Goal: Information Seeking & Learning: Check status

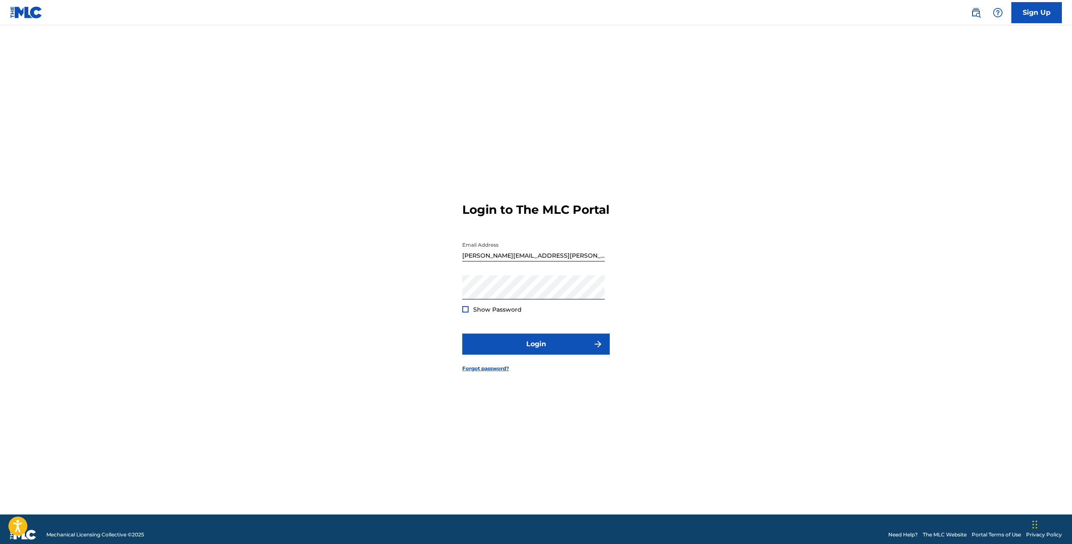
click at [464, 312] on div at bounding box center [465, 309] width 6 height 6
click at [514, 343] on button "Login" at bounding box center [536, 343] width 148 height 21
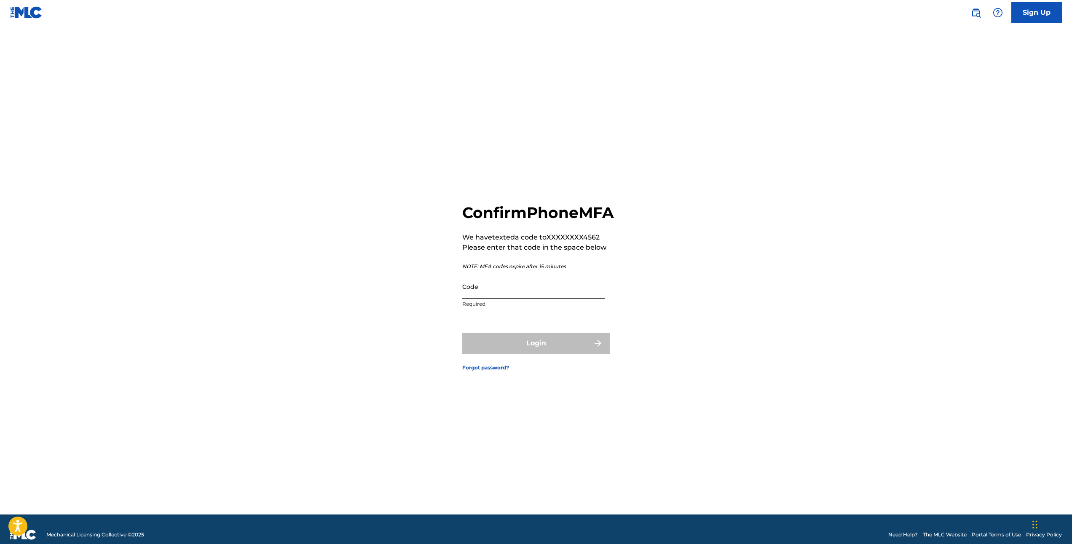
click at [532, 298] on input "Code" at bounding box center [533, 286] width 142 height 24
type input "712619"
click at [592, 352] on button "Login" at bounding box center [536, 343] width 148 height 21
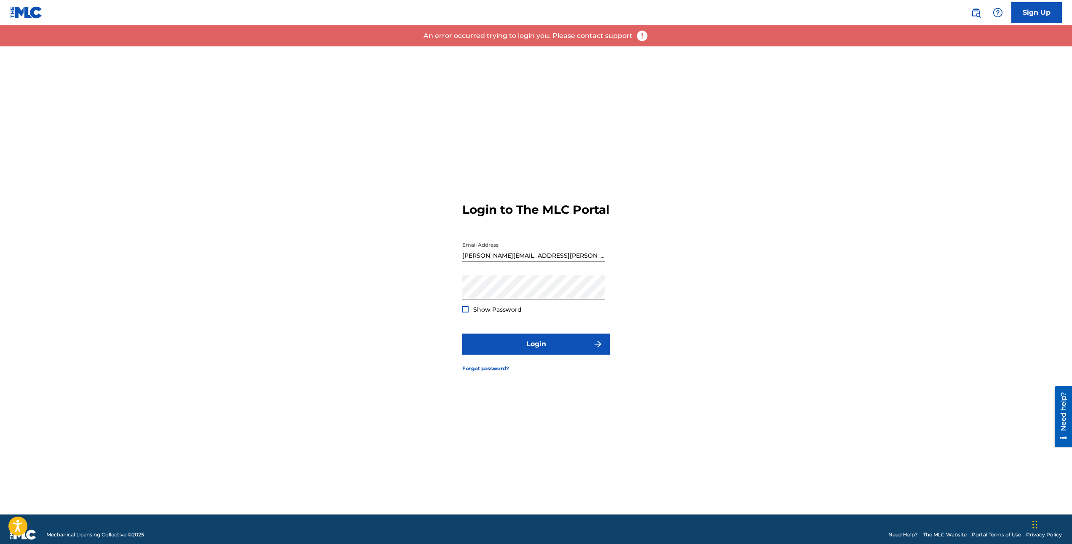
click at [465, 312] on div at bounding box center [465, 309] width 6 height 6
click at [535, 349] on button "Login" at bounding box center [536, 343] width 148 height 21
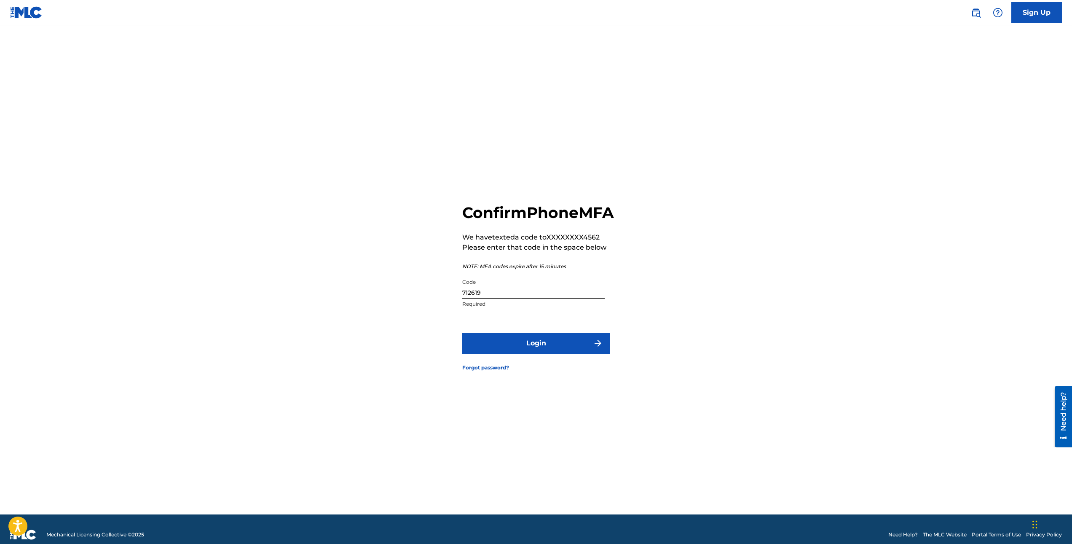
click at [531, 298] on input "712619" at bounding box center [533, 286] width 142 height 24
type input "7"
type input "224174"
click at [604, 354] on button "Login" at bounding box center [536, 343] width 148 height 21
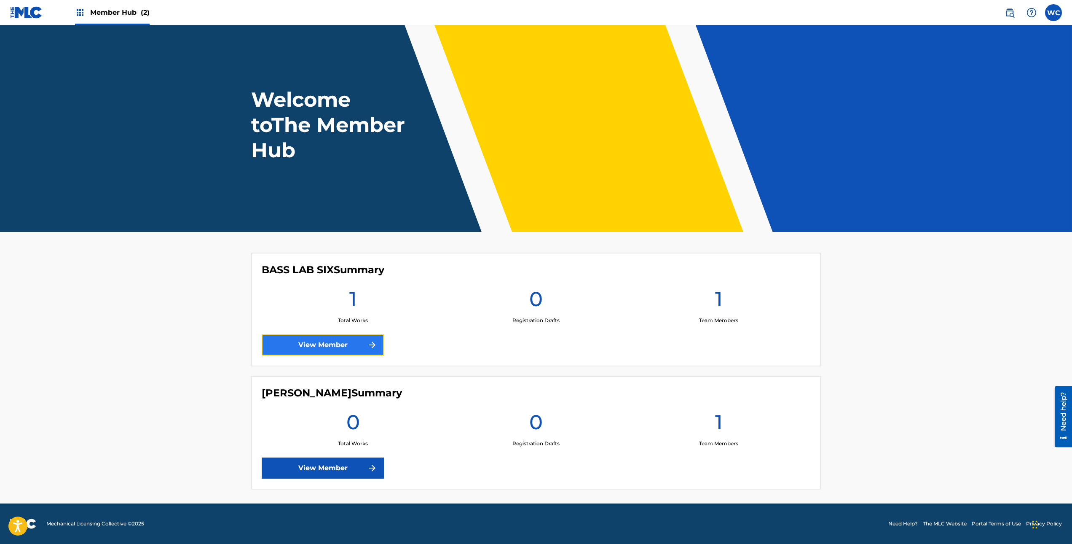
click at [359, 349] on link "View Member" at bounding box center [323, 344] width 122 height 21
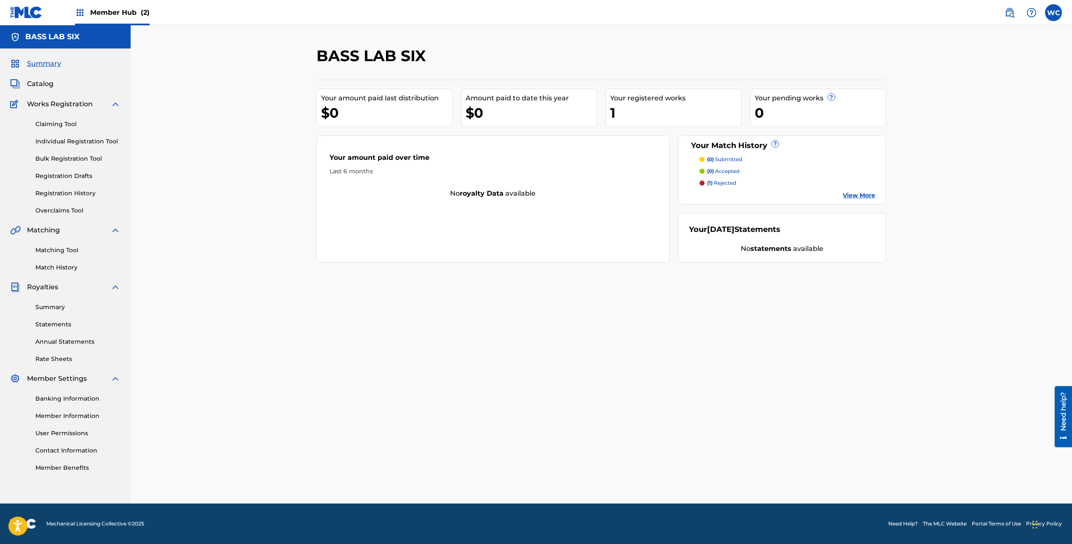
click at [719, 183] on p "(1) rejected" at bounding box center [721, 183] width 29 height 8
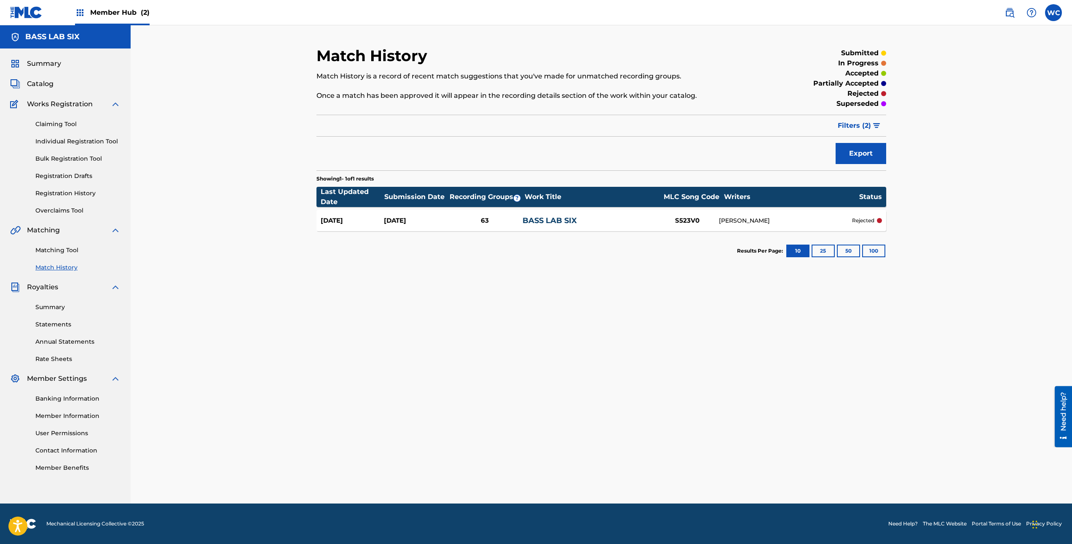
click at [878, 222] on div at bounding box center [879, 220] width 5 height 5
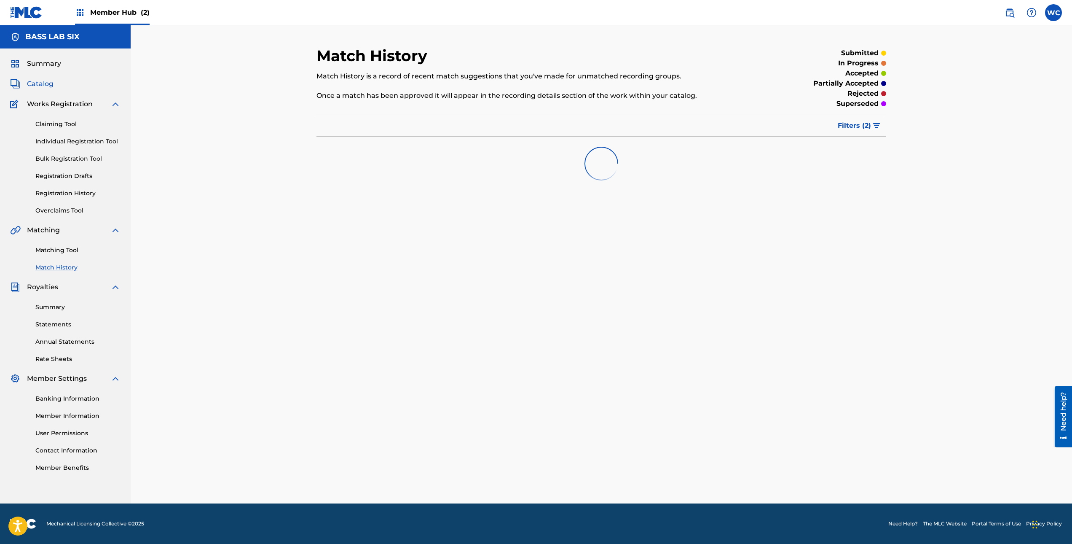
click at [48, 82] on span "Catalog" at bounding box center [40, 84] width 27 height 10
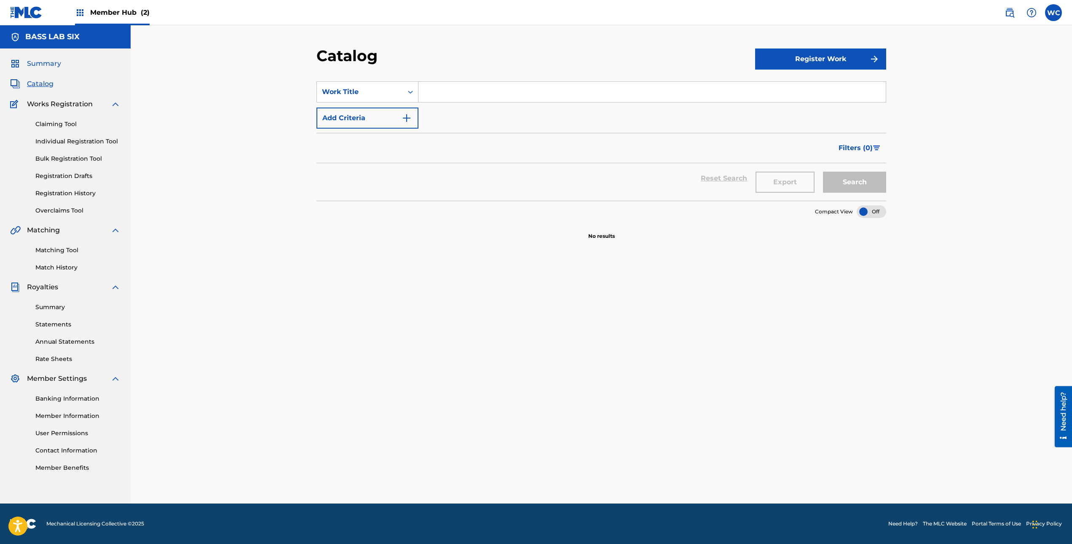
click at [47, 61] on span "Summary" at bounding box center [44, 64] width 34 height 10
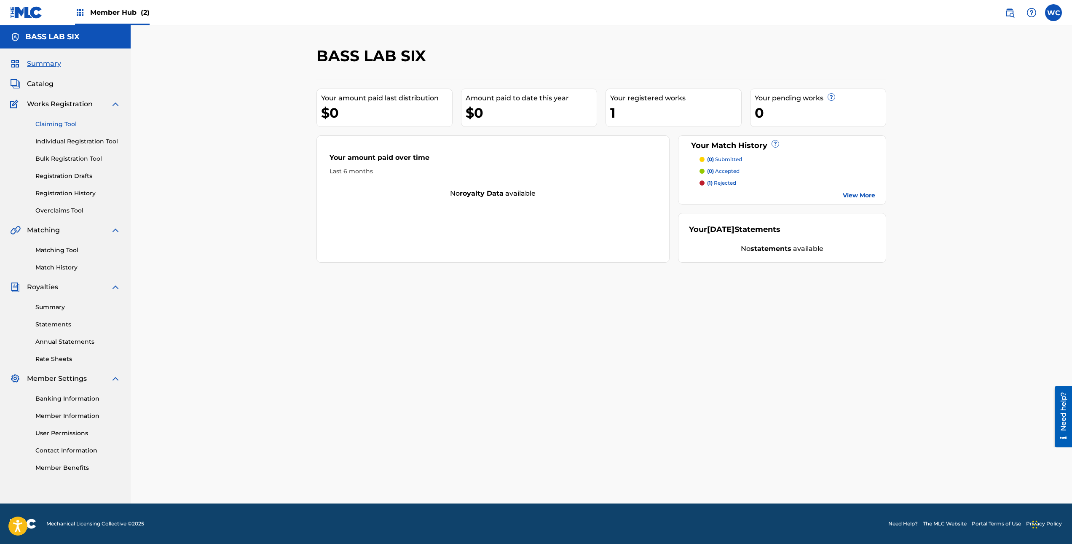
click at [68, 123] on link "Claiming Tool" at bounding box center [77, 124] width 85 height 9
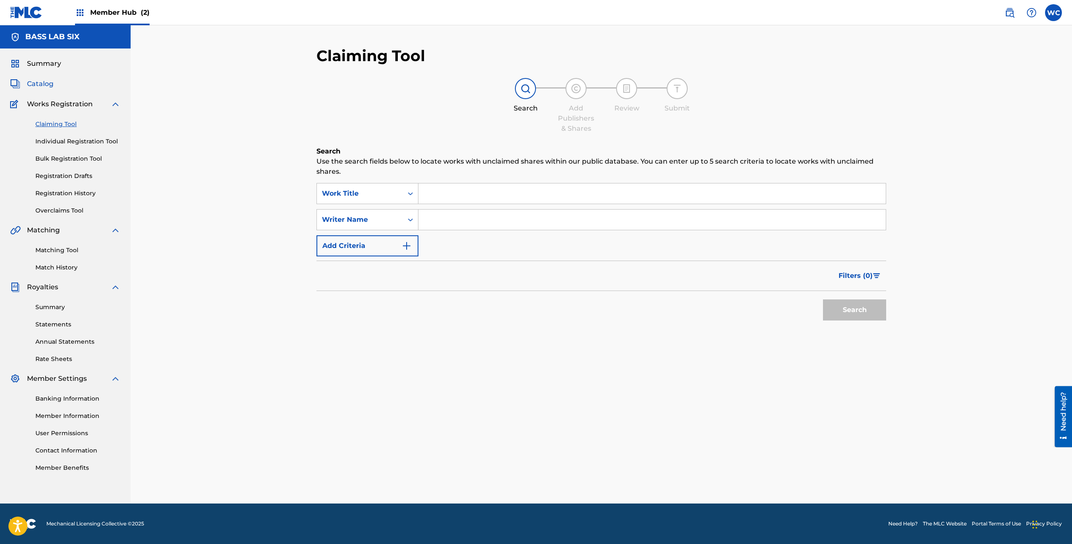
click at [48, 84] on span "Catalog" at bounding box center [40, 84] width 27 height 10
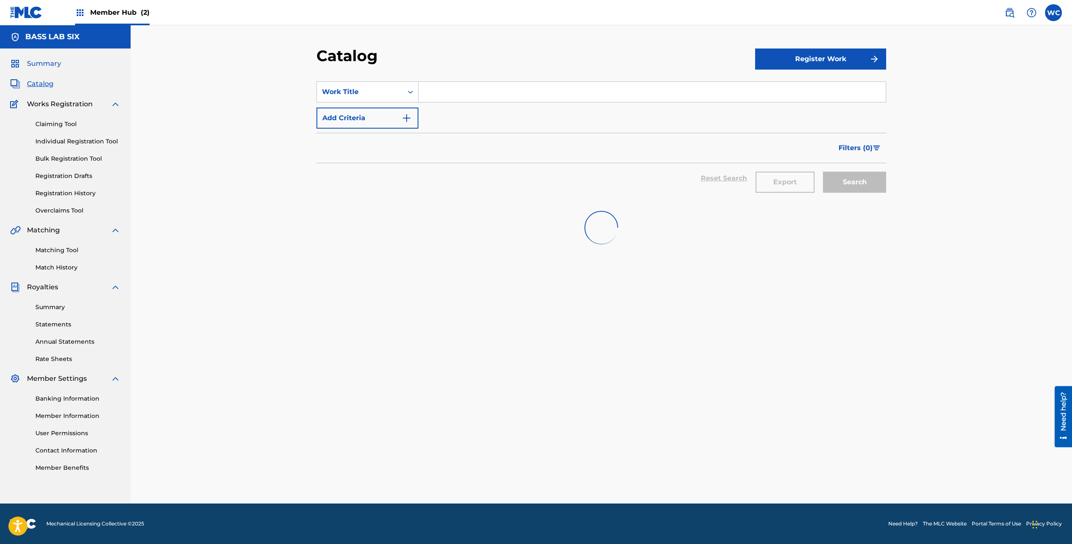
click at [43, 64] on span "Summary" at bounding box center [44, 64] width 34 height 10
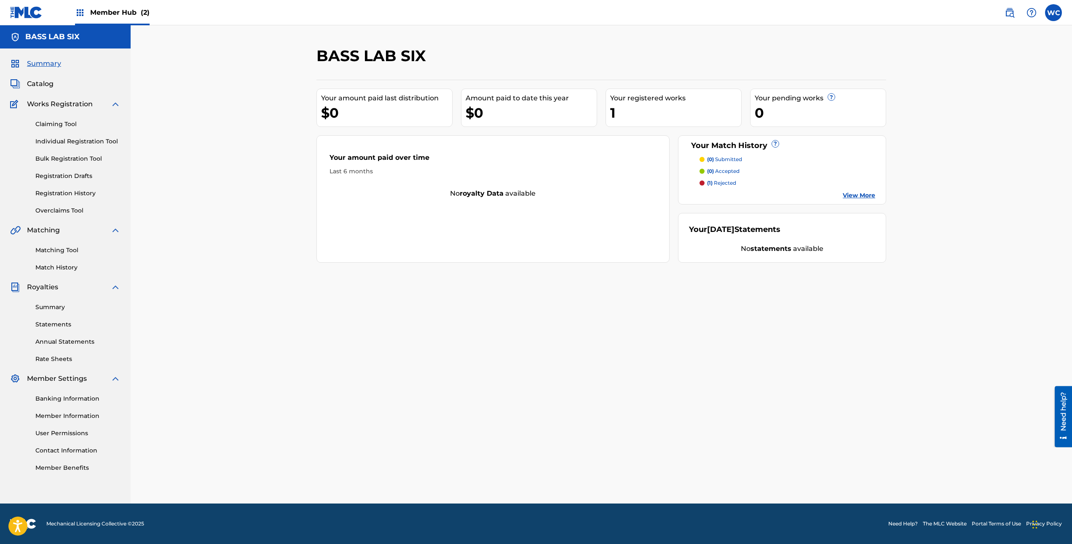
click at [76, 12] on img at bounding box center [80, 13] width 10 height 10
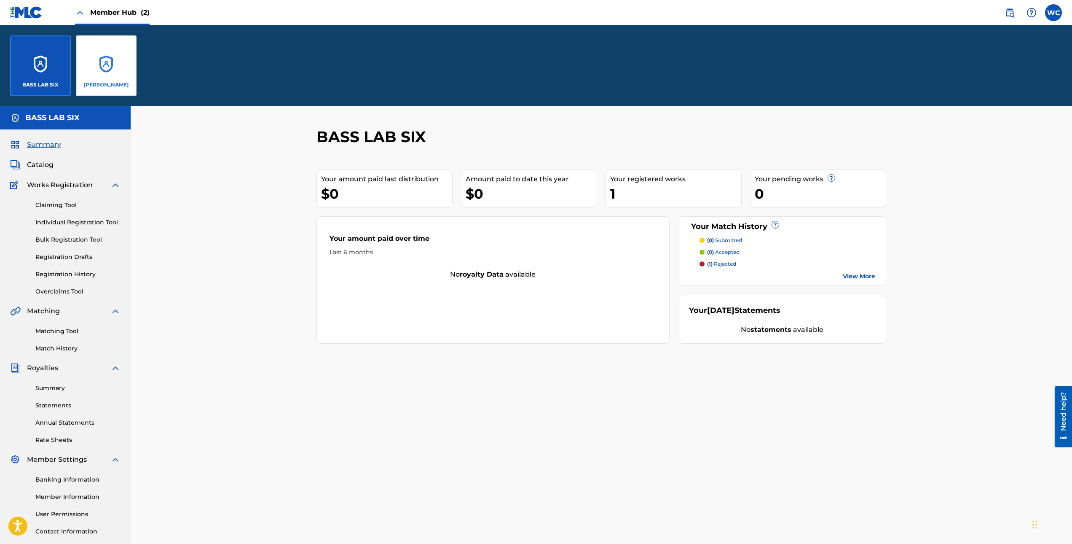
click at [123, 86] on p "[PERSON_NAME]" at bounding box center [106, 85] width 45 height 8
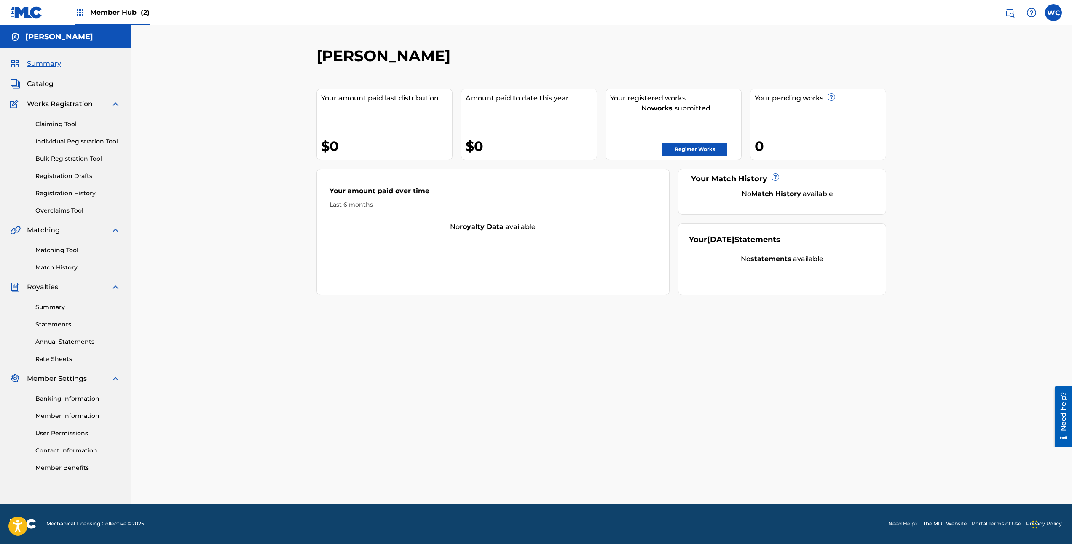
click at [83, 16] on img at bounding box center [80, 13] width 10 height 10
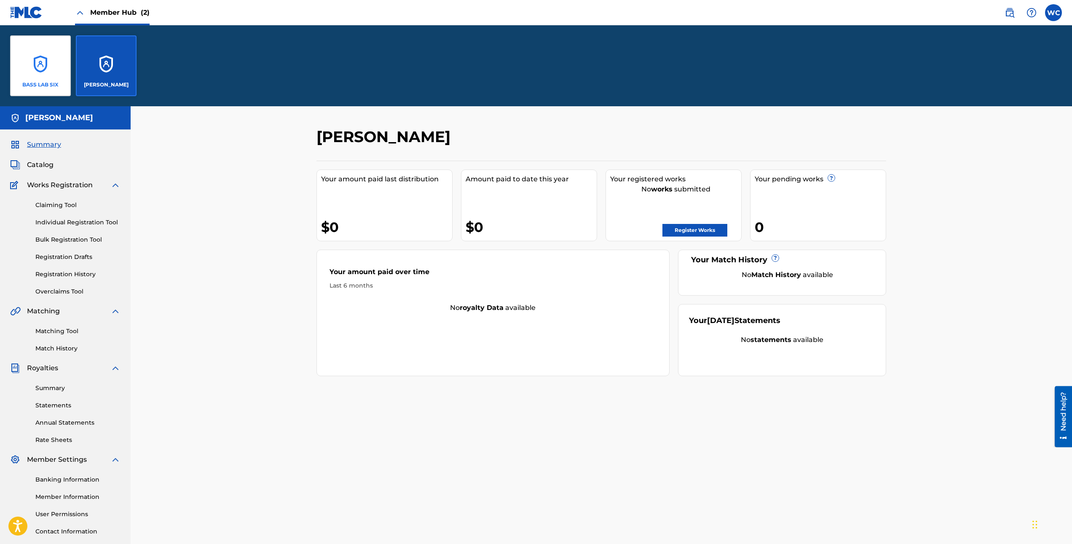
click at [54, 57] on div "BASS LAB SIX" at bounding box center [40, 65] width 61 height 61
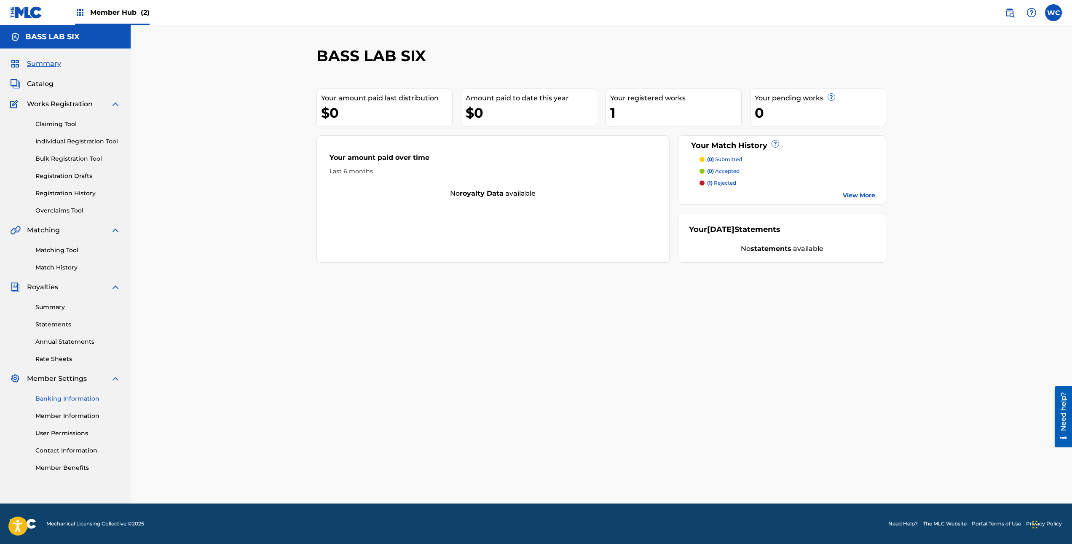
click at [98, 402] on link "Banking Information" at bounding box center [77, 398] width 85 height 9
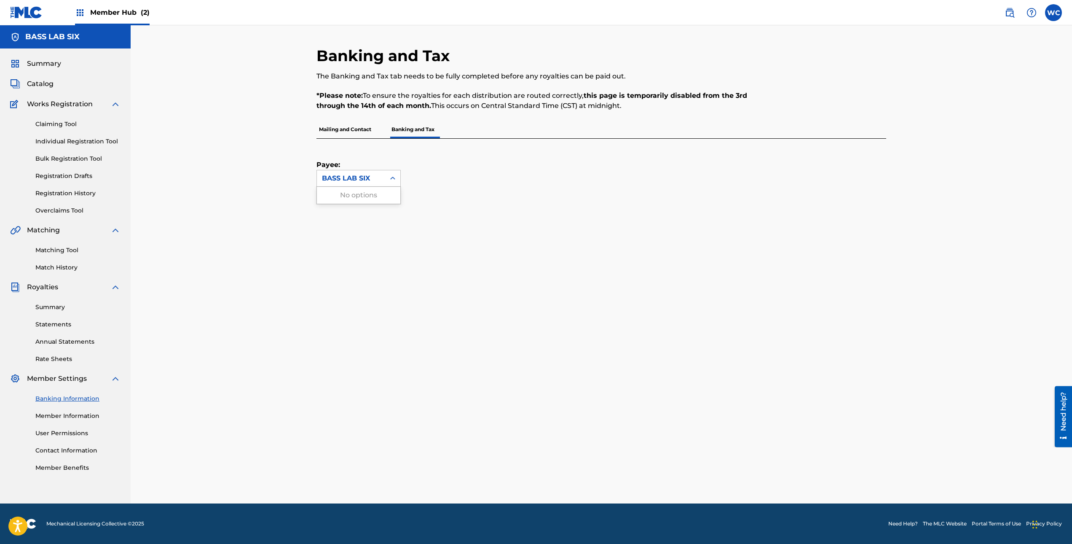
click at [390, 178] on icon at bounding box center [393, 178] width 8 height 8
click at [529, 177] on div "Payee: Use Up and Down to choose options, press Enter to select the currently f…" at bounding box center [592, 163] width 550 height 48
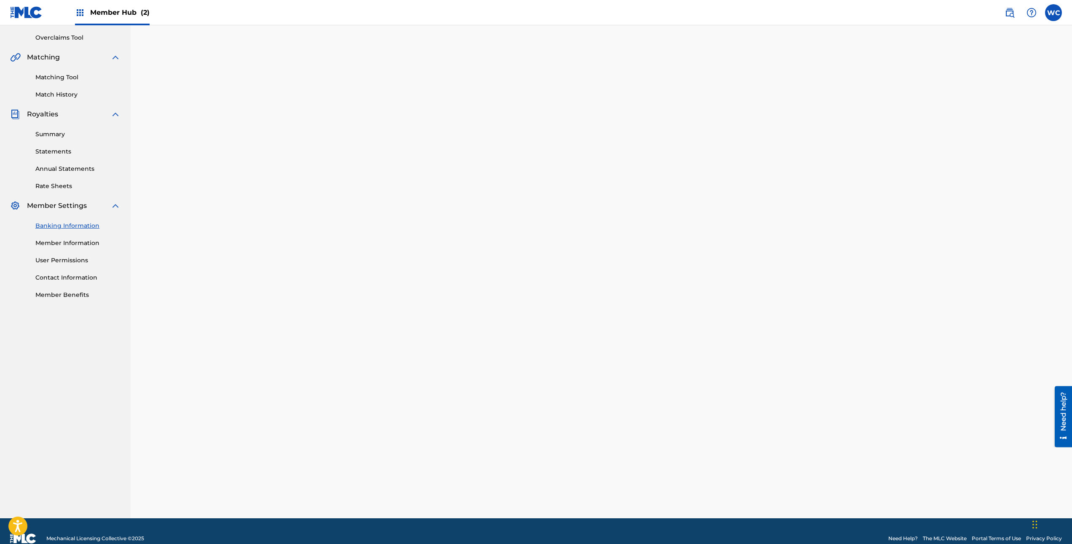
scroll to position [187, 0]
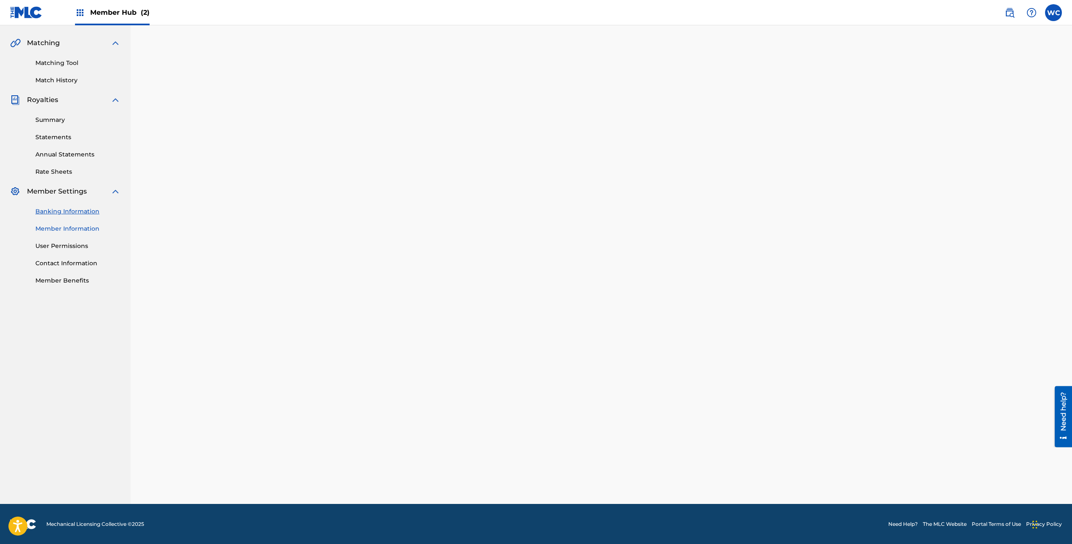
click at [96, 232] on link "Member Information" at bounding box center [77, 228] width 85 height 9
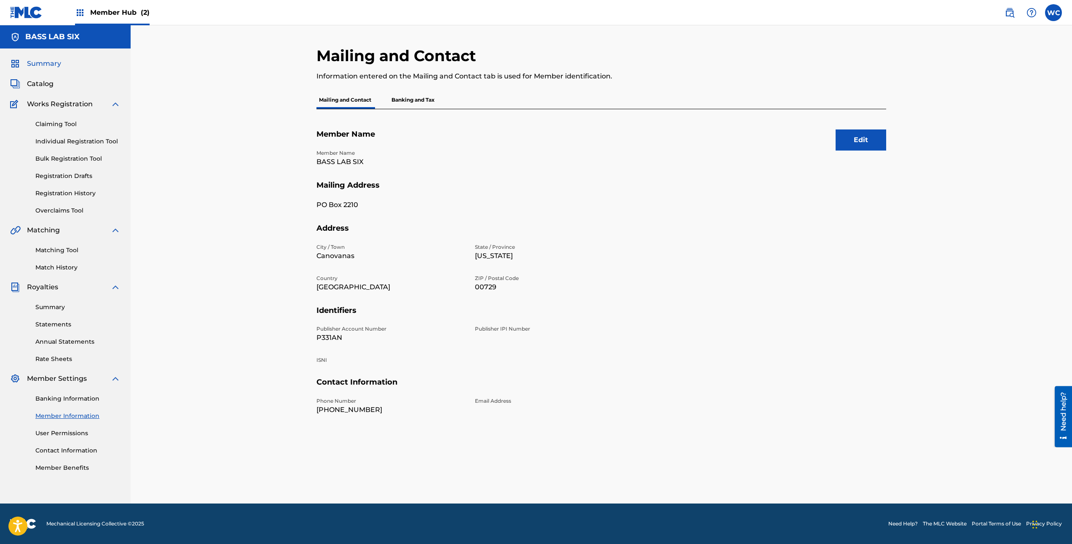
click at [42, 60] on span "Summary" at bounding box center [44, 64] width 34 height 10
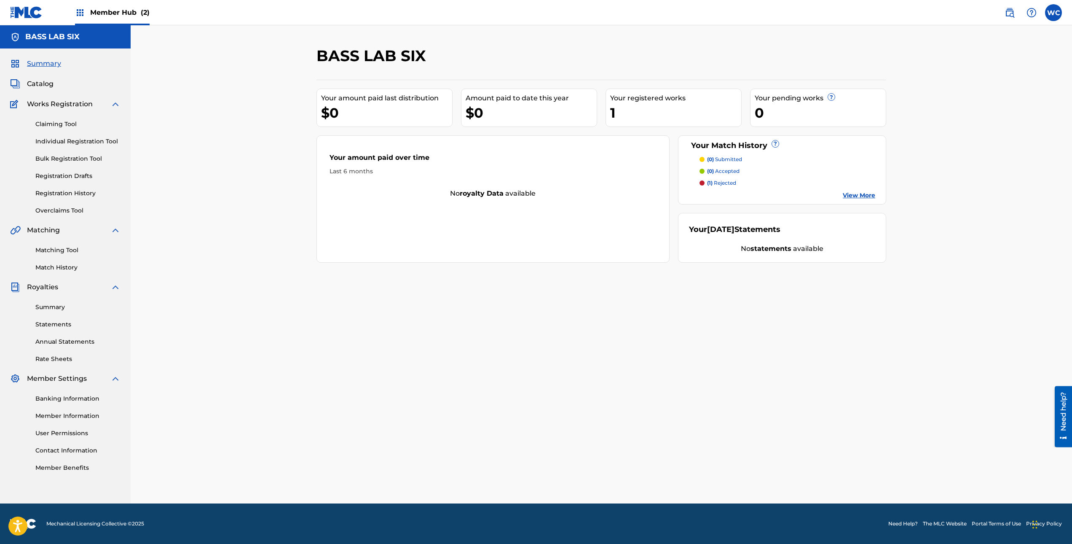
click at [612, 110] on div "1" at bounding box center [675, 112] width 131 height 19
click at [67, 102] on span "Works Registration" at bounding box center [60, 104] width 66 height 10
click at [64, 121] on link "Claiming Tool" at bounding box center [77, 124] width 85 height 9
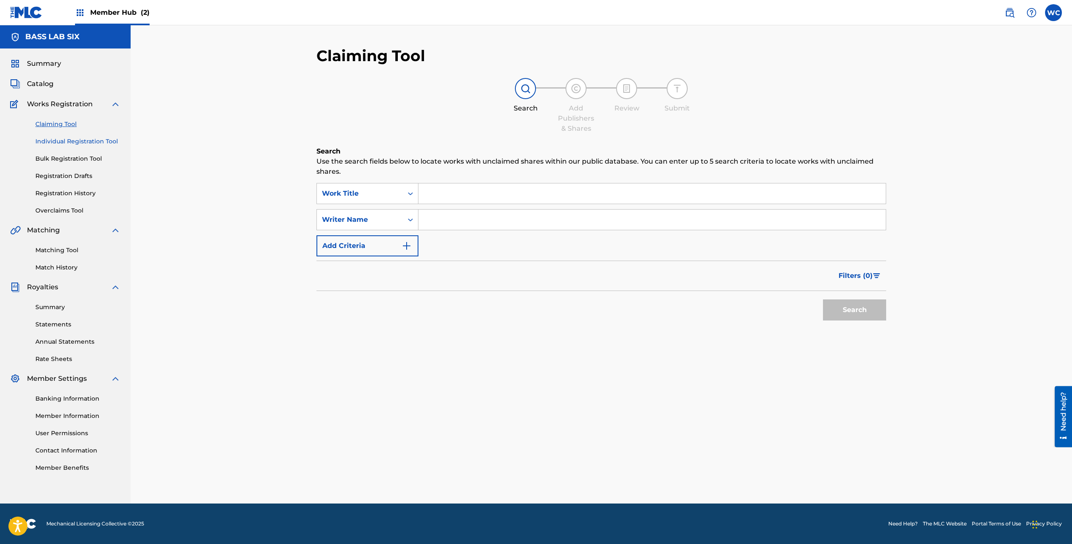
click at [67, 142] on link "Individual Registration Tool" at bounding box center [77, 141] width 85 height 9
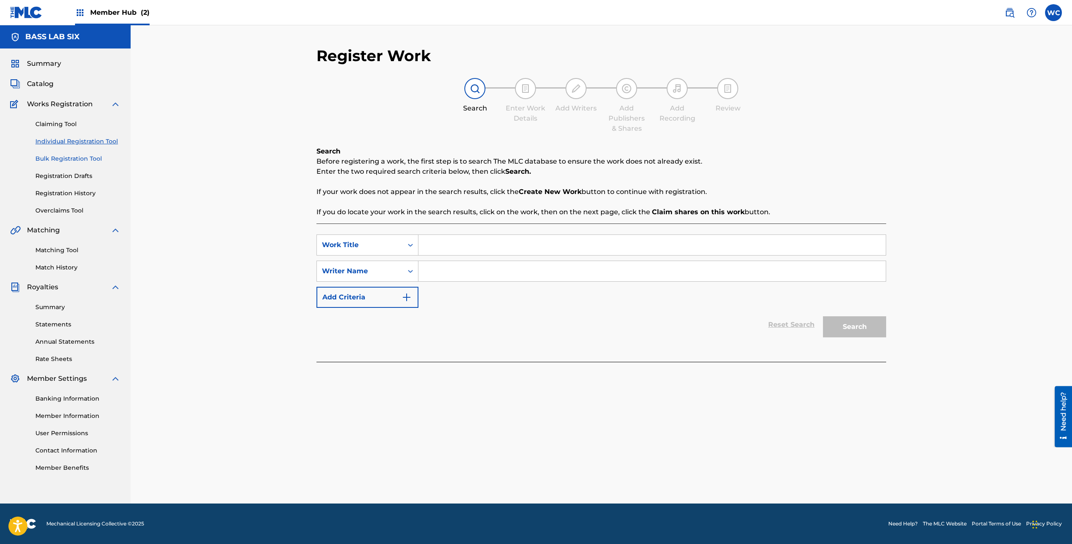
click at [62, 161] on link "Bulk Registration Tool" at bounding box center [77, 158] width 85 height 9
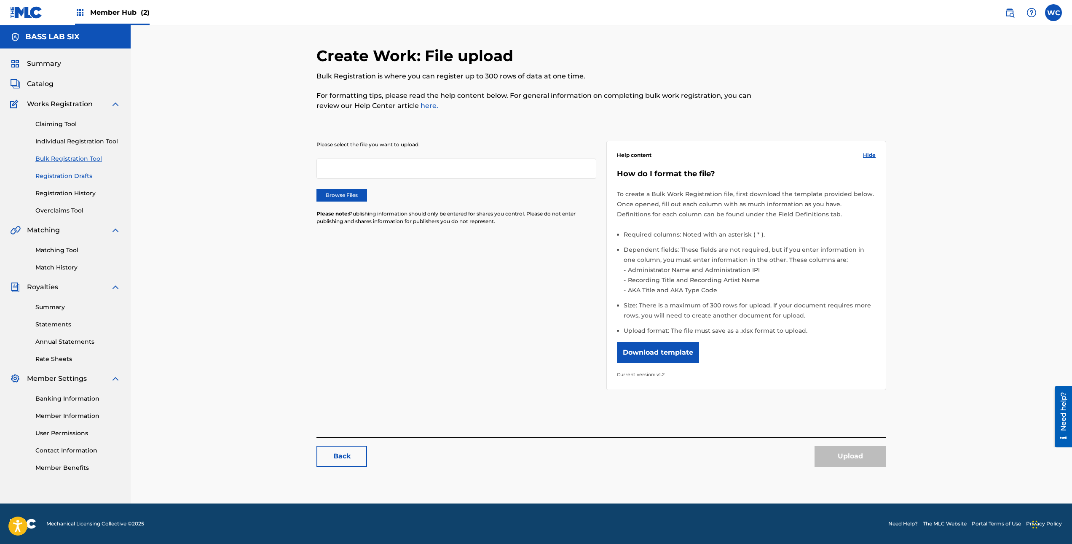
click at [57, 174] on link "Registration Drafts" at bounding box center [77, 176] width 85 height 9
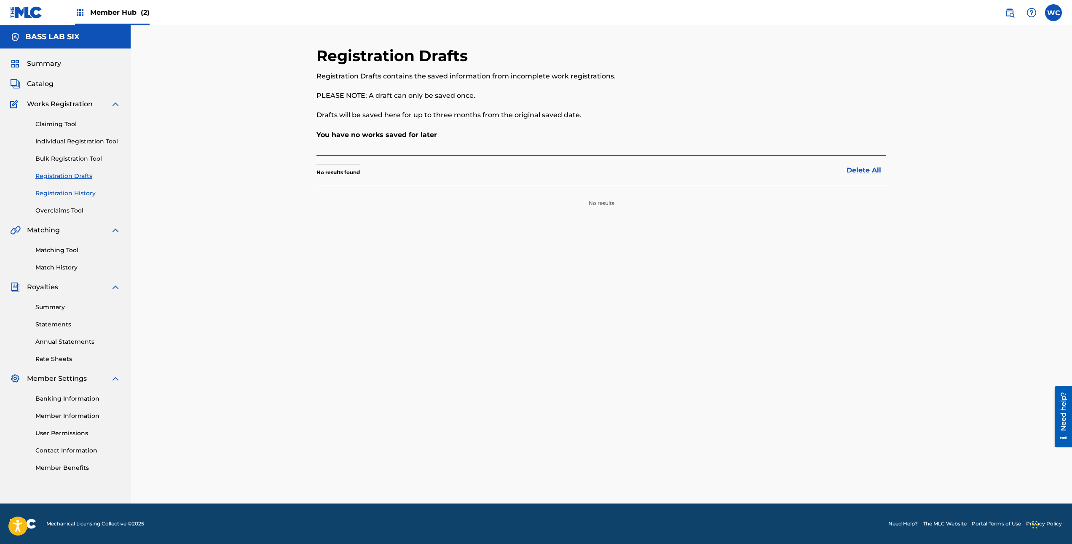
click at [57, 191] on link "Registration History" at bounding box center [77, 193] width 85 height 9
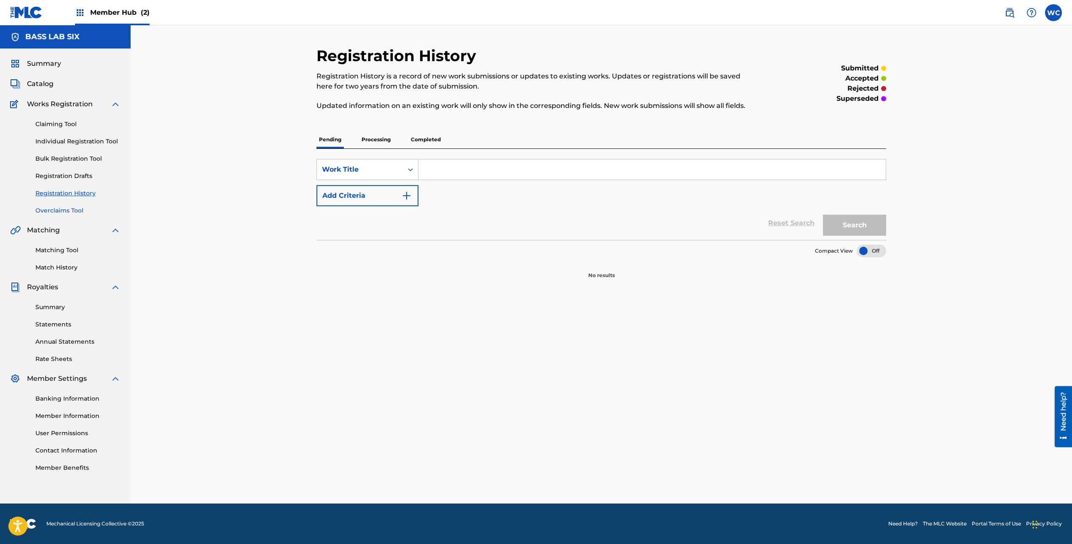
click at [59, 212] on link "Overclaims Tool" at bounding box center [77, 210] width 85 height 9
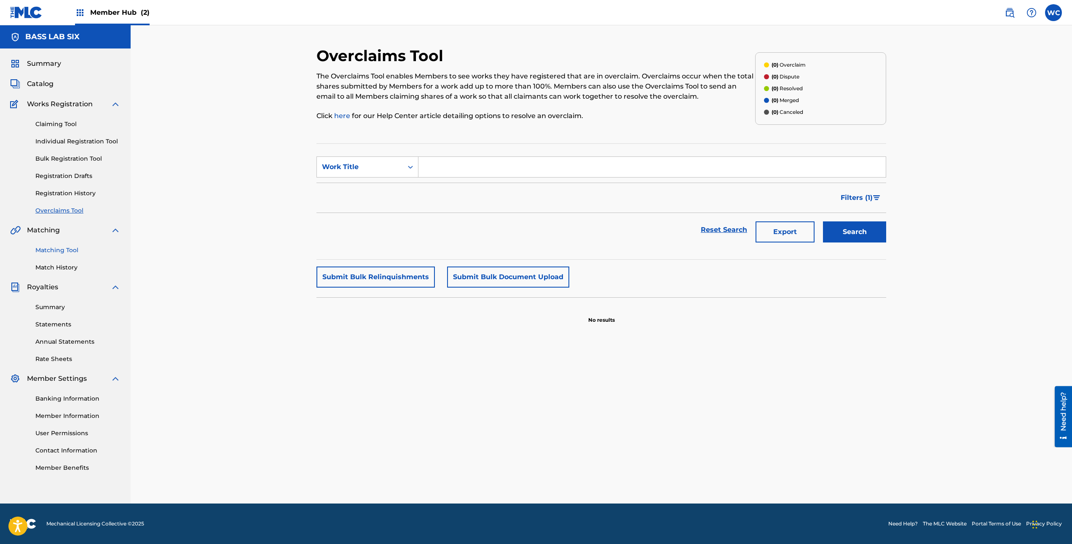
click at [59, 248] on link "Matching Tool" at bounding box center [77, 250] width 85 height 9
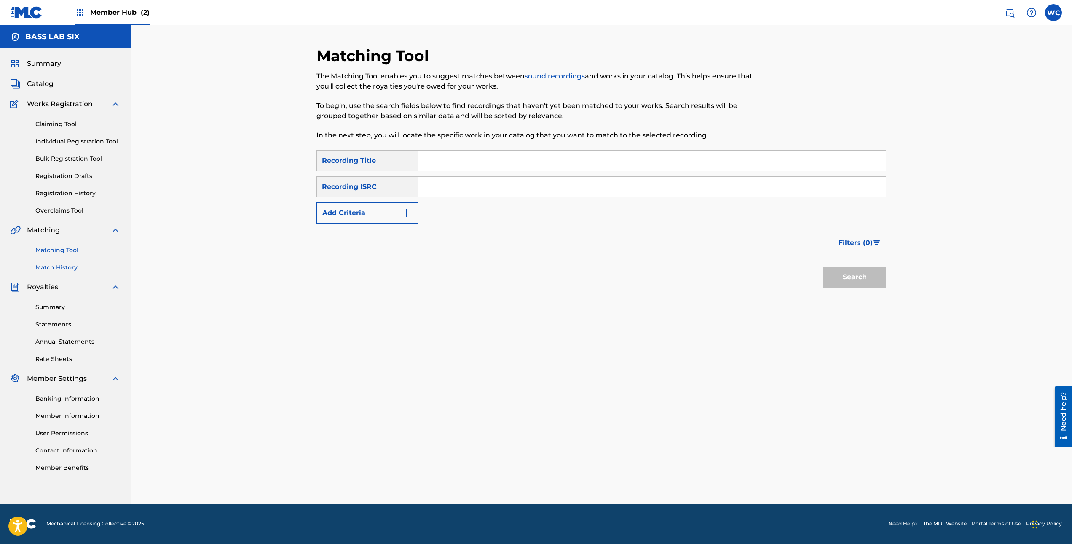
click at [59, 267] on link "Match History" at bounding box center [77, 267] width 85 height 9
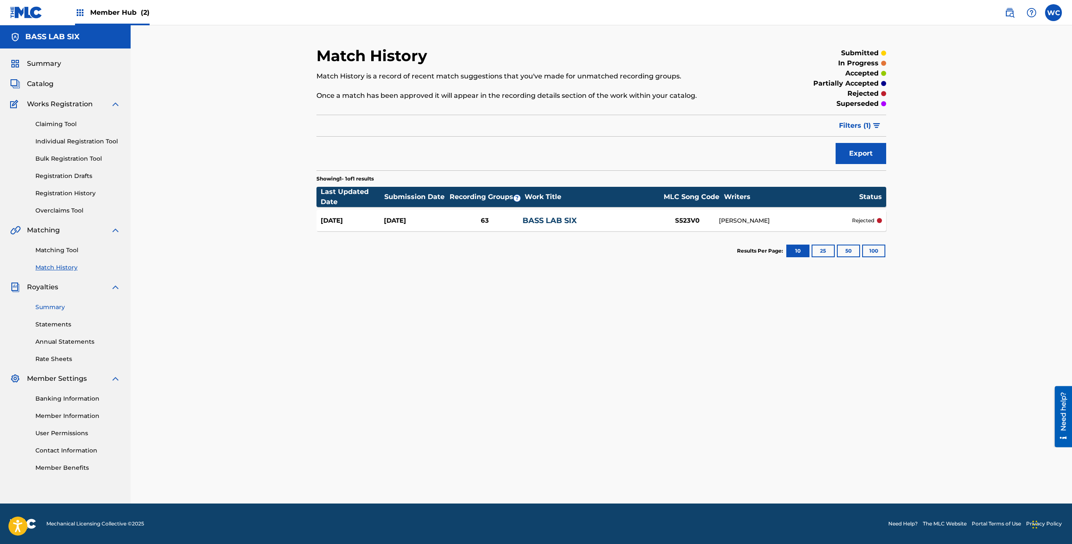
click at [57, 309] on link "Summary" at bounding box center [77, 307] width 85 height 9
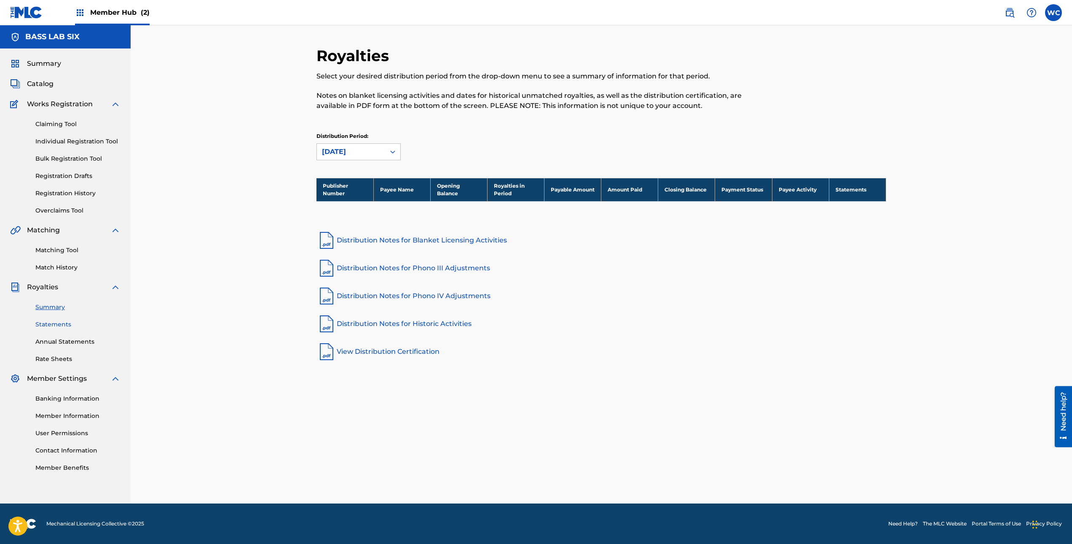
click at [57, 326] on link "Statements" at bounding box center [77, 324] width 85 height 9
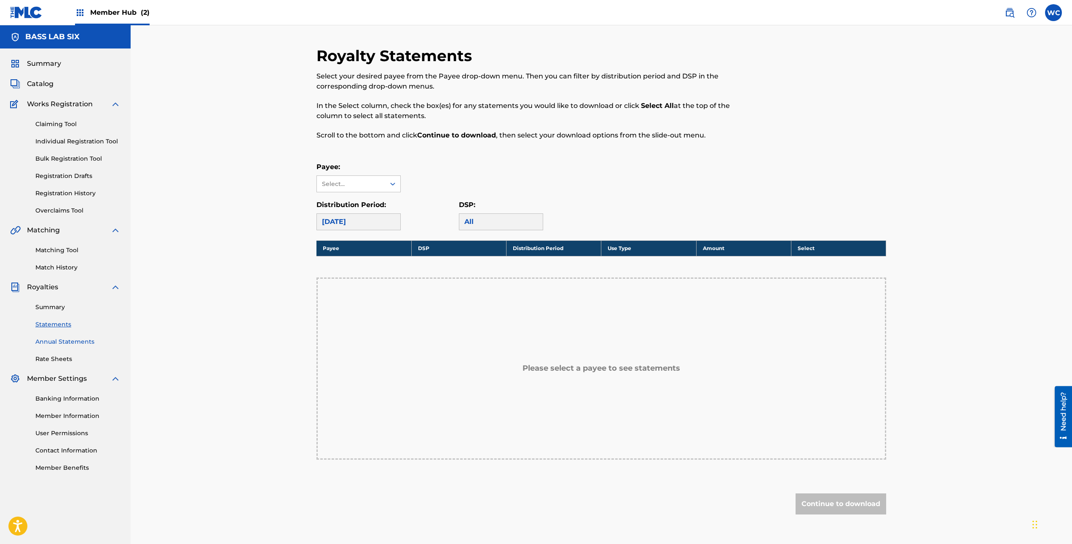
click at [85, 340] on link "Annual Statements" at bounding box center [77, 341] width 85 height 9
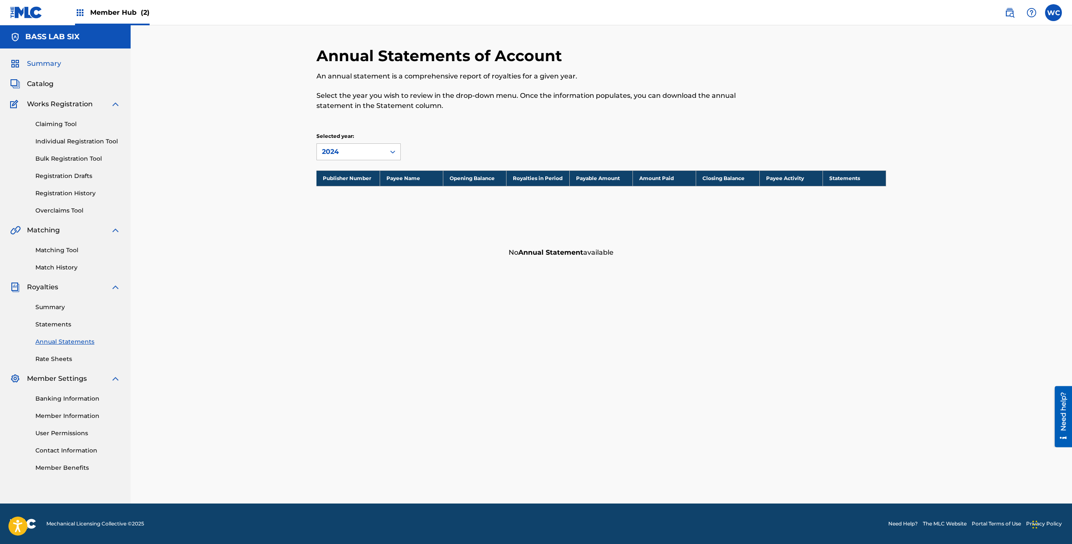
click at [49, 65] on span "Summary" at bounding box center [44, 64] width 34 height 10
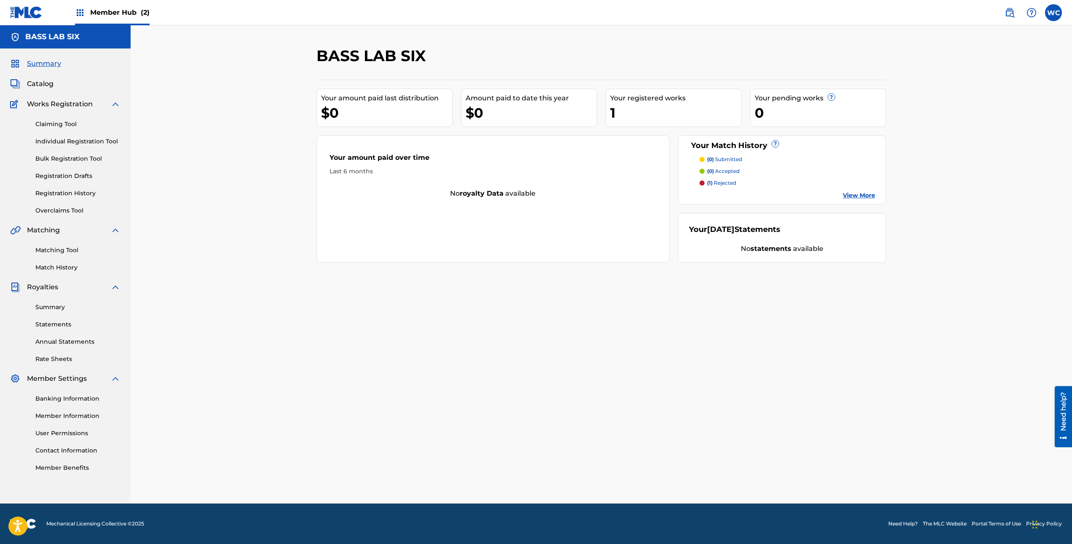
click at [861, 194] on link "View More" at bounding box center [859, 195] width 32 height 9
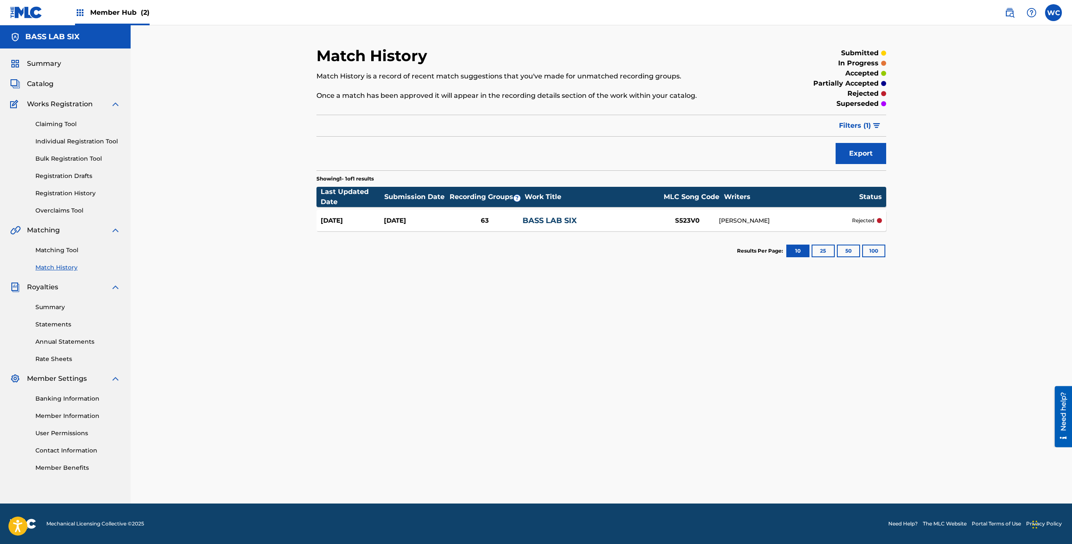
click at [546, 221] on link "BASS LAB SIX" at bounding box center [550, 220] width 54 height 9
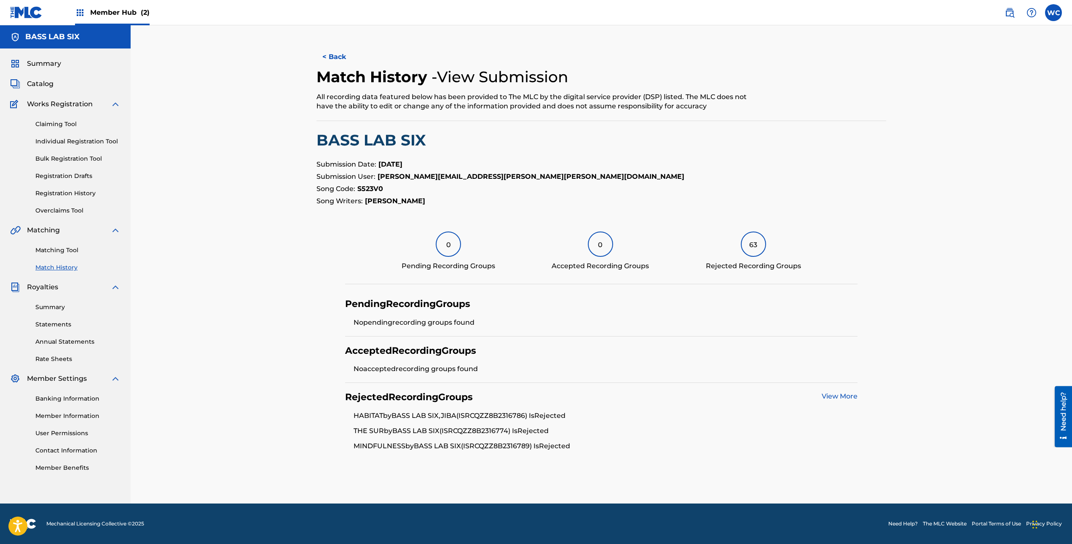
click at [843, 394] on link "View More" at bounding box center [840, 396] width 36 height 8
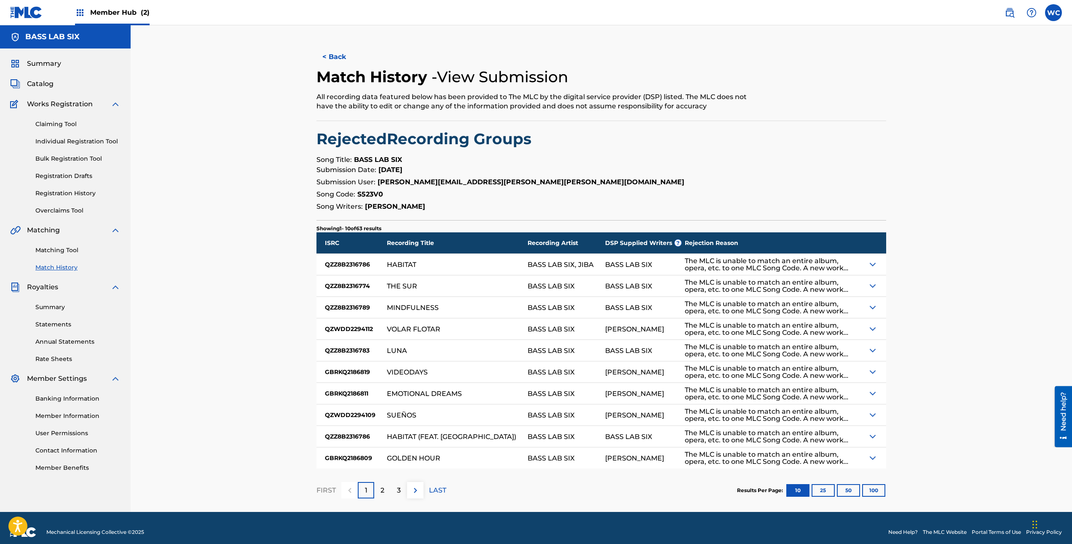
click at [877, 267] on img at bounding box center [873, 264] width 10 height 10
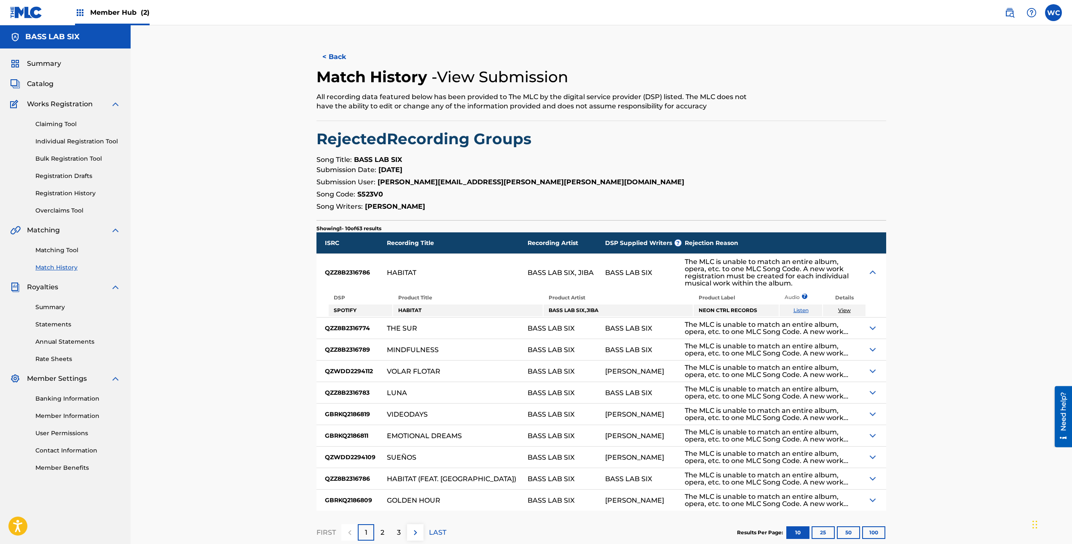
click at [877, 267] on div at bounding box center [875, 272] width 21 height 37
click at [877, 275] on img at bounding box center [873, 272] width 10 height 10
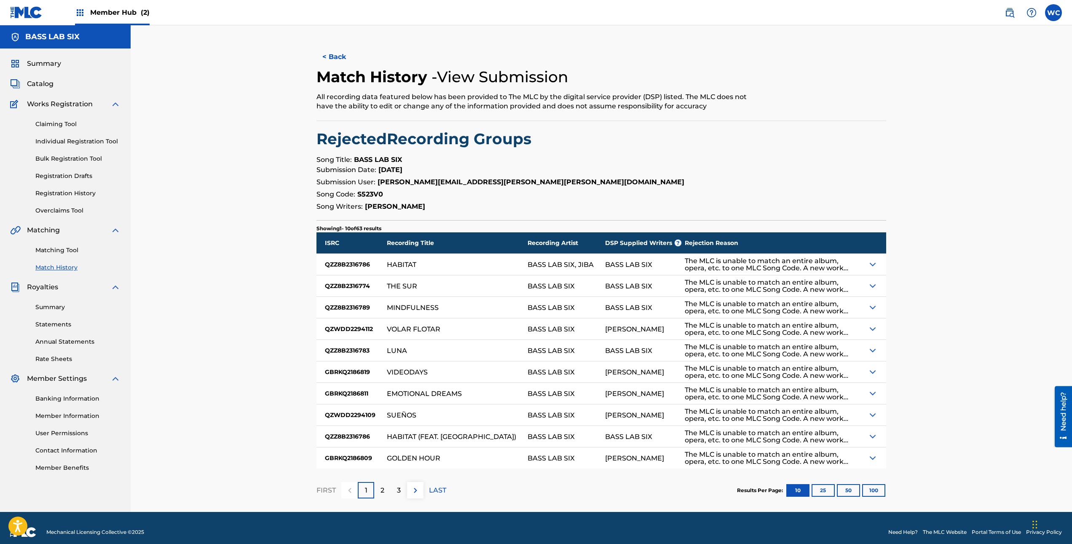
click at [875, 285] on img at bounding box center [873, 286] width 10 height 10
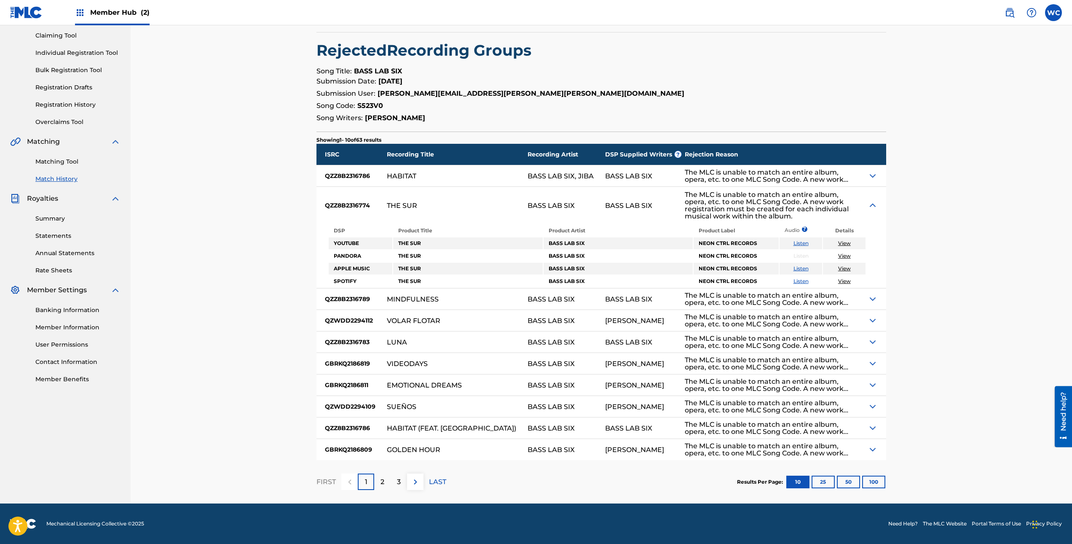
scroll to position [62, 0]
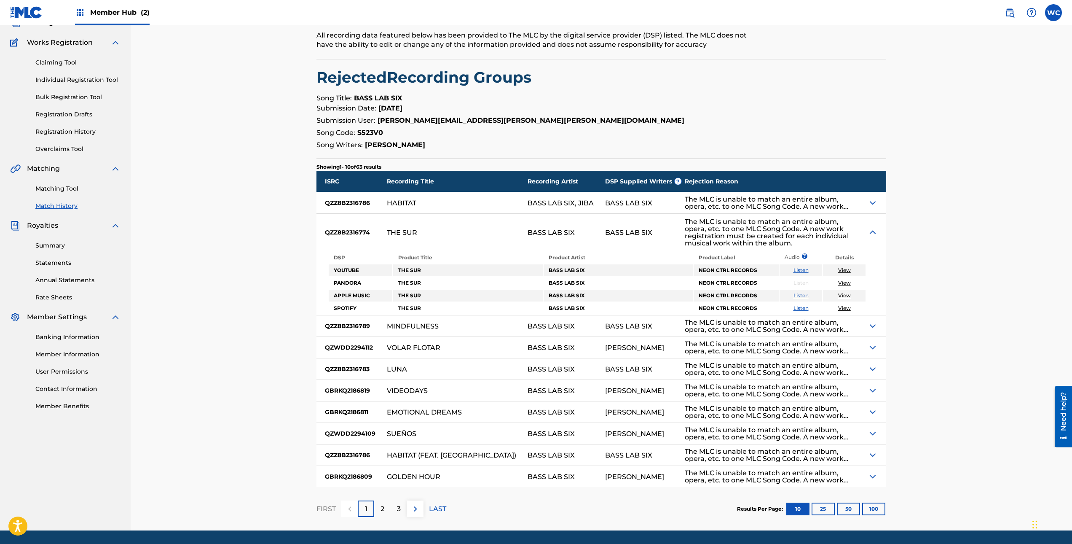
click at [842, 270] on link "View" at bounding box center [844, 270] width 13 height 6
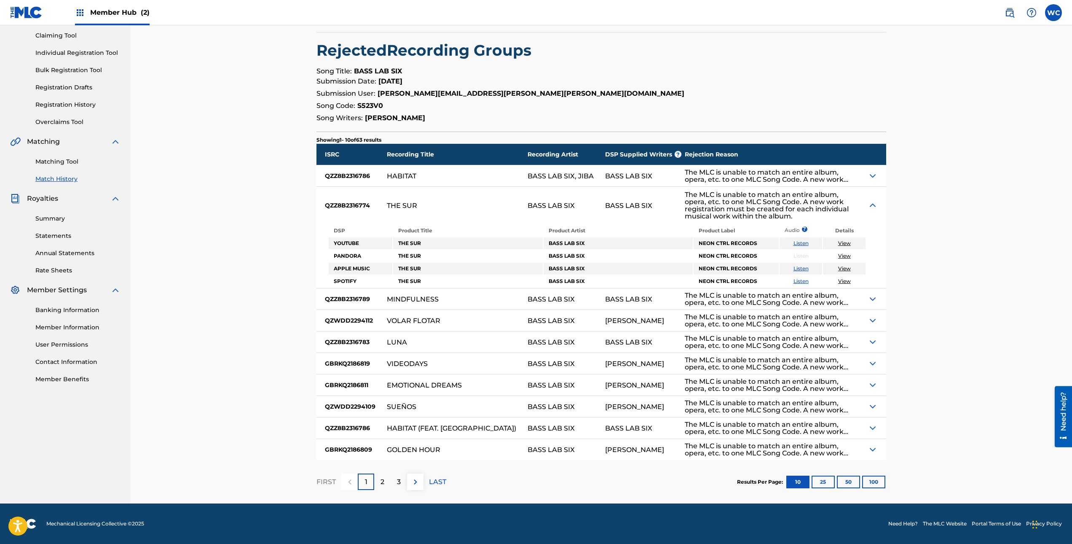
scroll to position [0, 0]
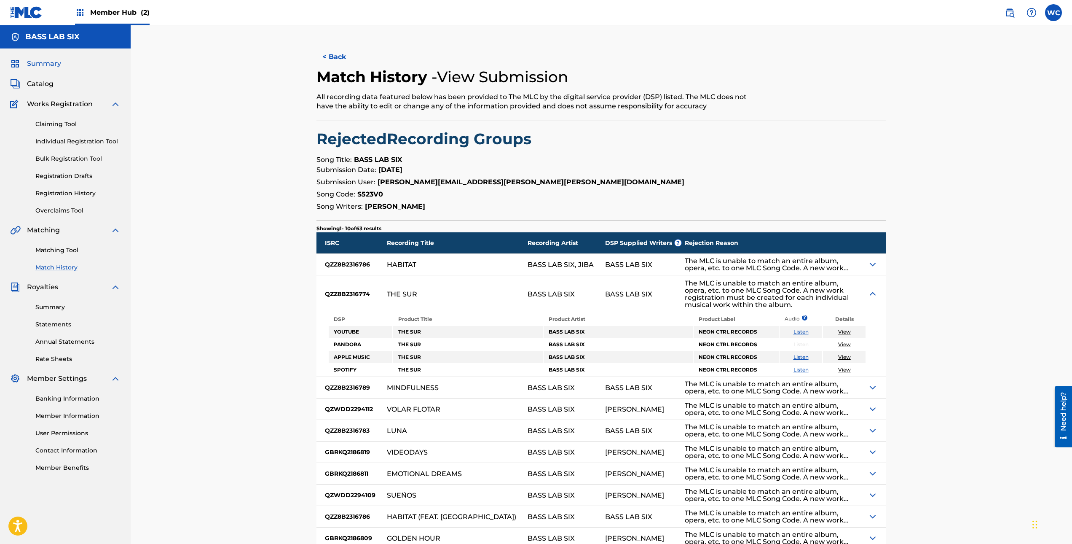
click at [38, 62] on span "Summary" at bounding box center [44, 64] width 34 height 10
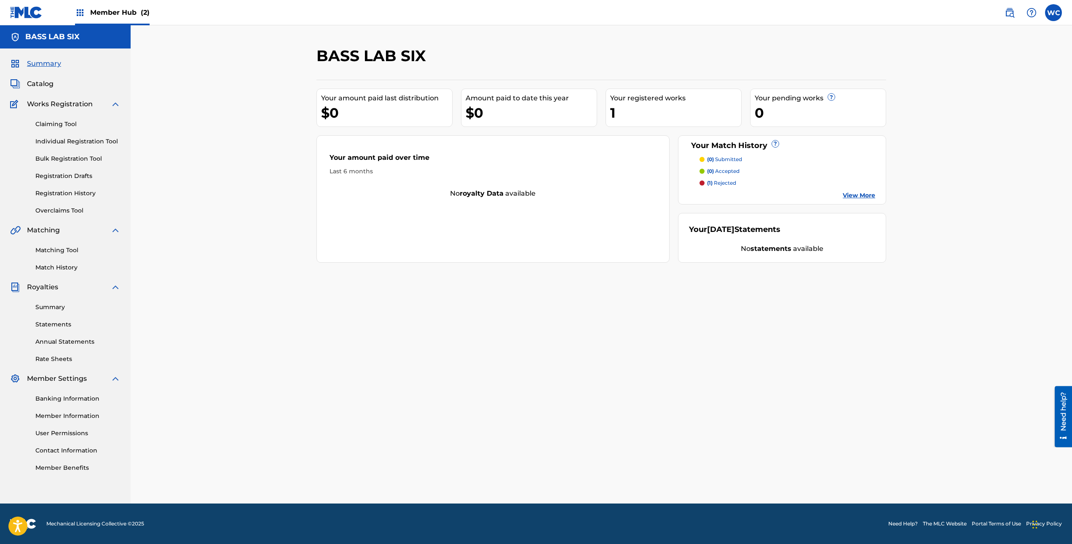
click at [80, 15] on img at bounding box center [80, 13] width 10 height 10
